Goal: Task Accomplishment & Management: Manage account settings

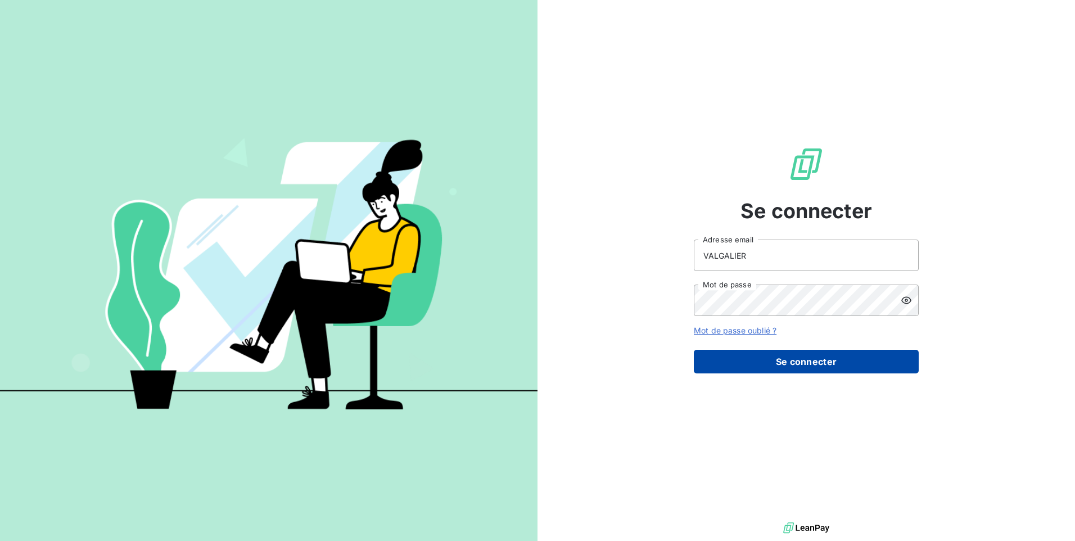
click at [786, 359] on button "Se connecter" at bounding box center [806, 362] width 225 height 24
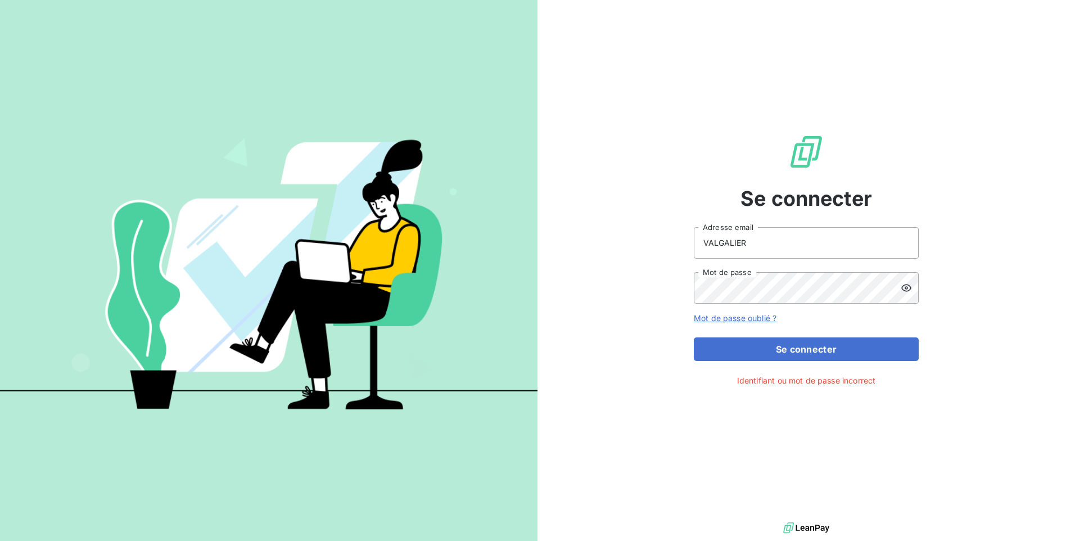
click at [902, 290] on icon at bounding box center [905, 287] width 11 height 11
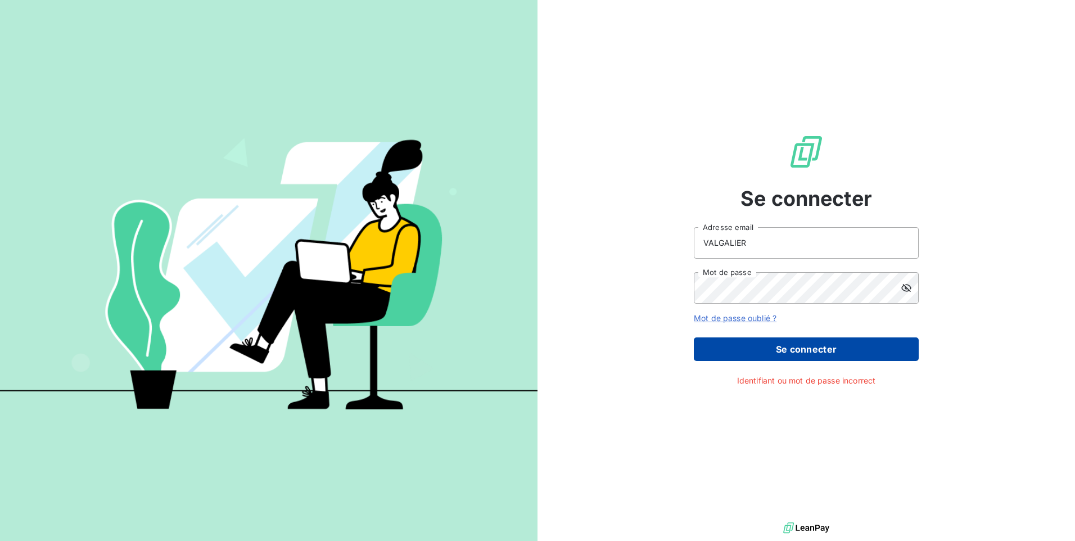
click at [816, 351] on button "Se connecter" at bounding box center [806, 349] width 225 height 24
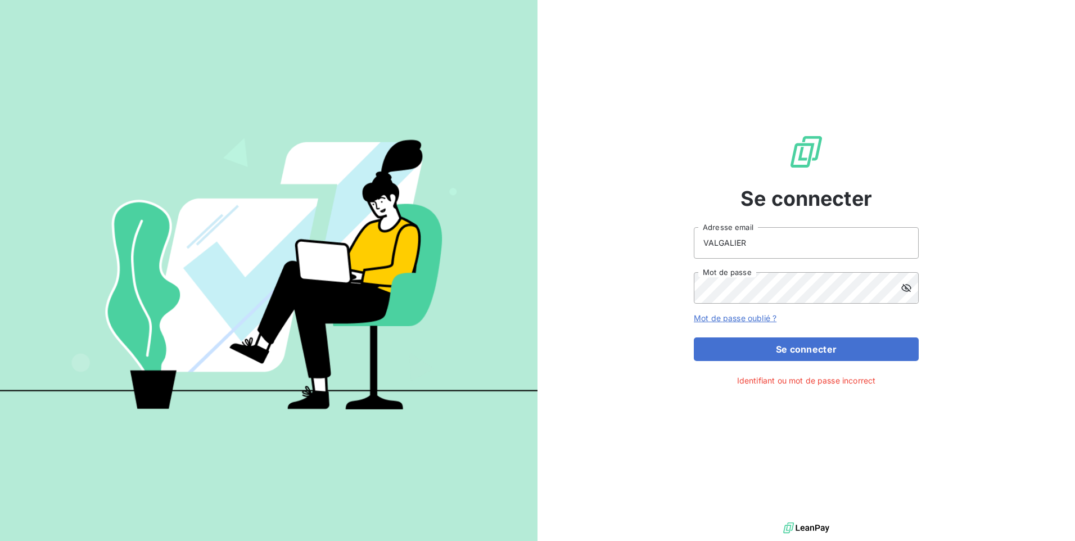
click at [727, 444] on div "Se connecter VALGALIER Adresse email Mot de passe Mot de passe oublié ? Se conn…" at bounding box center [806, 259] width 225 height 519
click at [758, 250] on input "VALGALIER" at bounding box center [806, 242] width 225 height 31
type input "V"
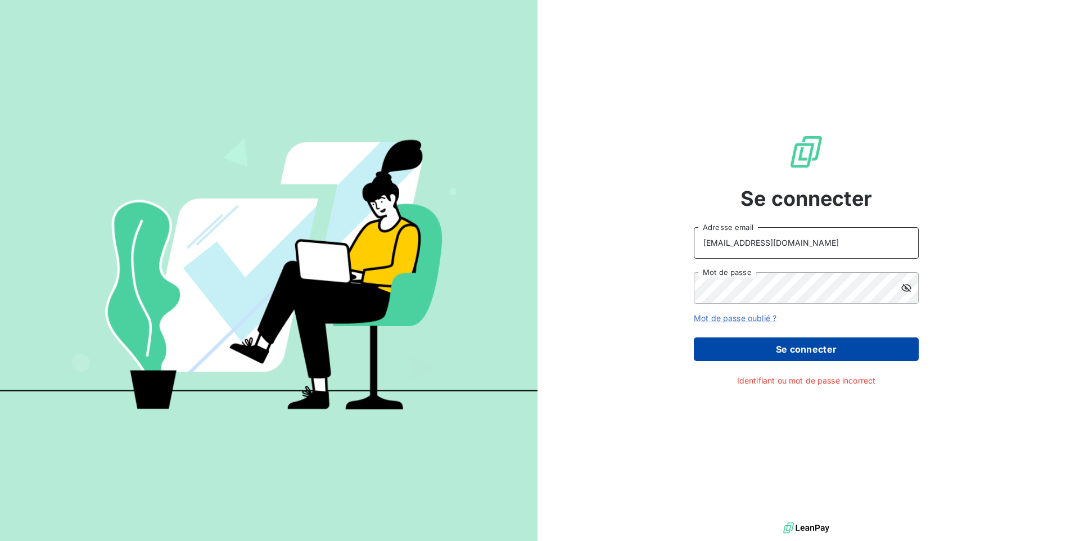
type input "[EMAIL_ADDRESS][DOMAIN_NAME]"
click at [762, 348] on button "Se connecter" at bounding box center [806, 349] width 225 height 24
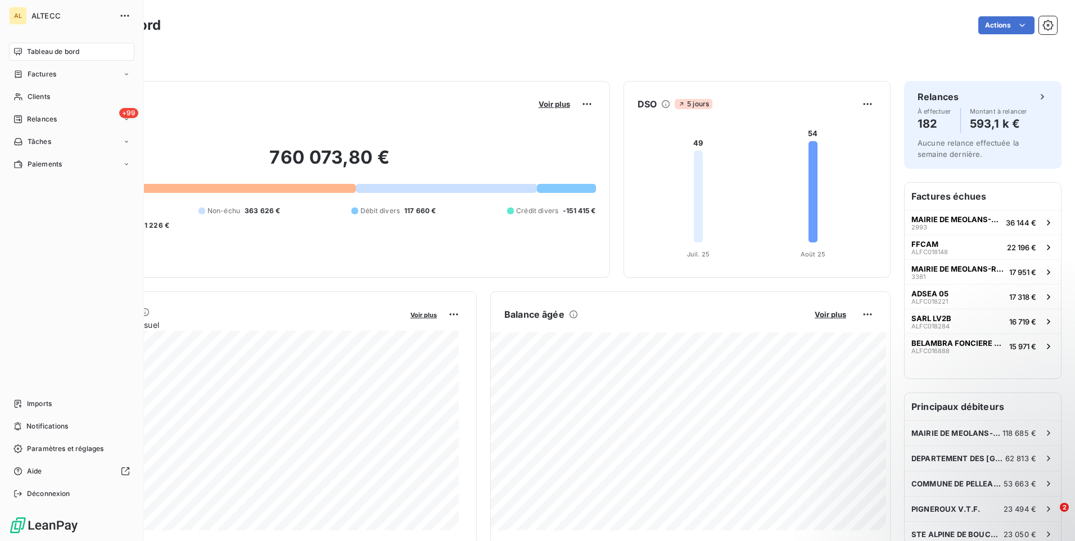
click at [47, 11] on div "ALTECC" at bounding box center [82, 16] width 102 height 18
click at [119, 13] on button "button" at bounding box center [125, 16] width 18 height 18
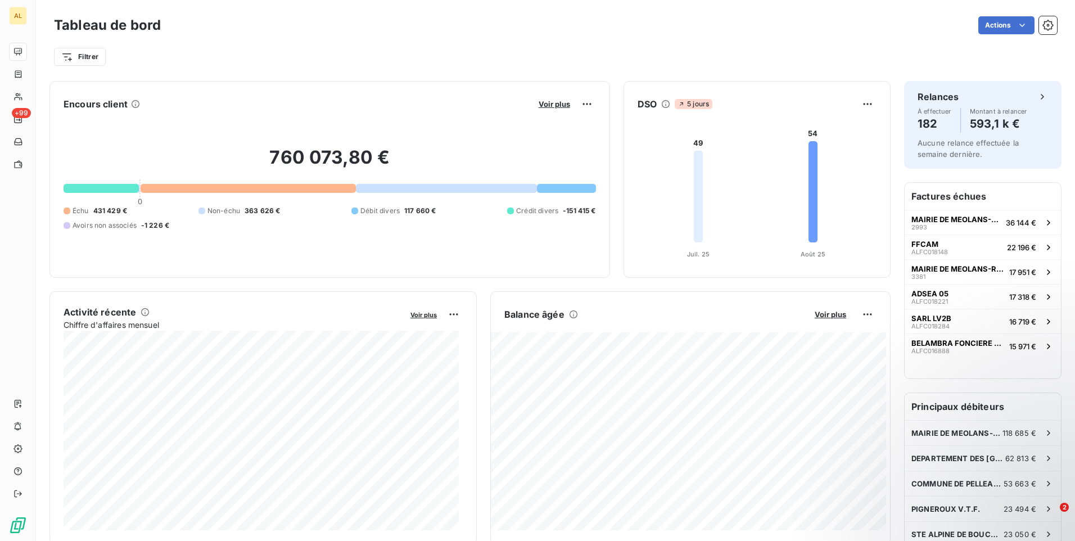
click at [392, 32] on div "Actions" at bounding box center [615, 25] width 882 height 18
click at [1016, 25] on html "AL +99 Tableau de bord Actions Filtrer Encours client Voir plus 760 073,80 € 0 …" at bounding box center [537, 270] width 1075 height 541
click at [895, 27] on div "Actions" at bounding box center [615, 25] width 882 height 18
